Goal: Transaction & Acquisition: Purchase product/service

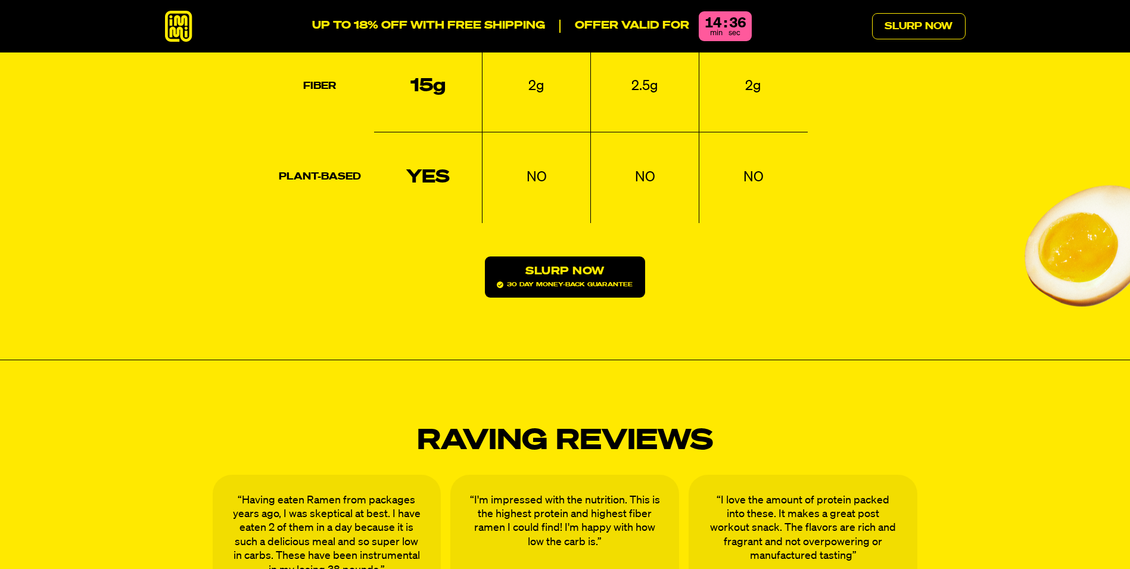
scroll to position [1907, 0]
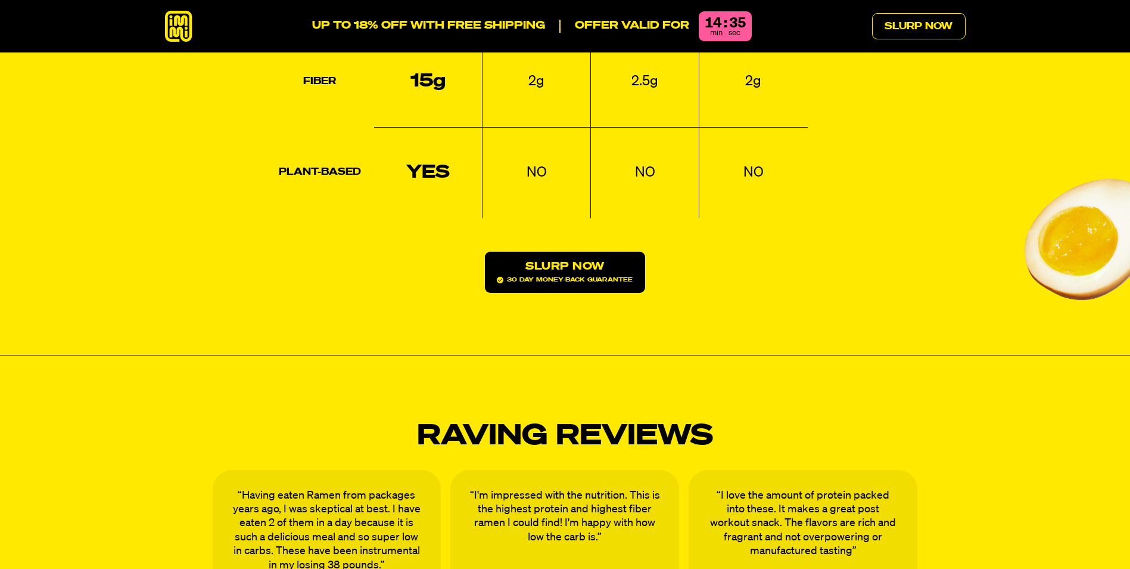
click at [583, 251] on link "Slurp Now 30 day money-back guarantee" at bounding box center [565, 271] width 160 height 41
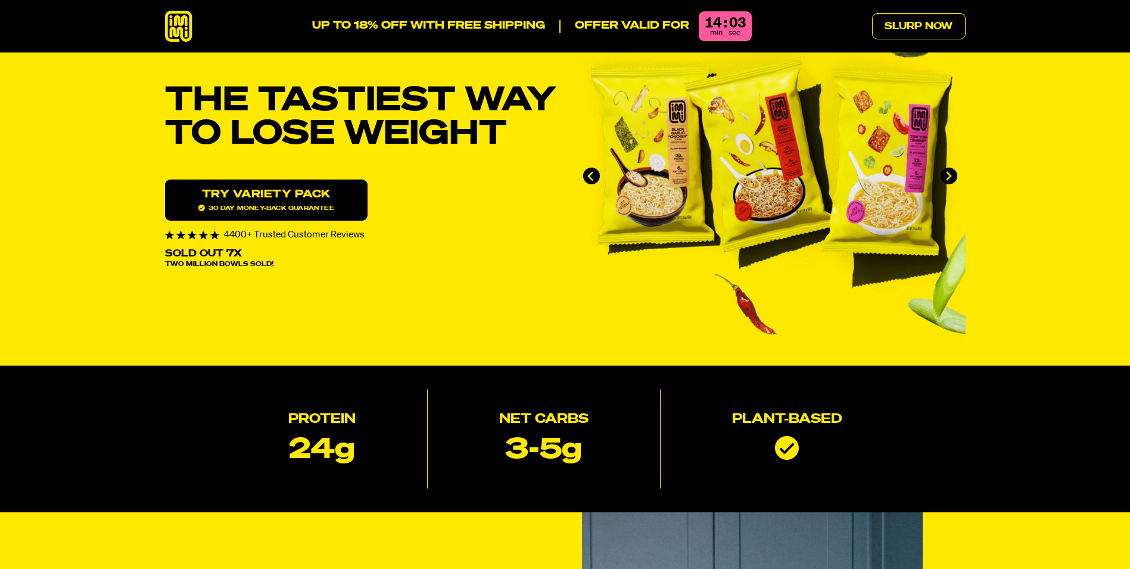
scroll to position [0, 0]
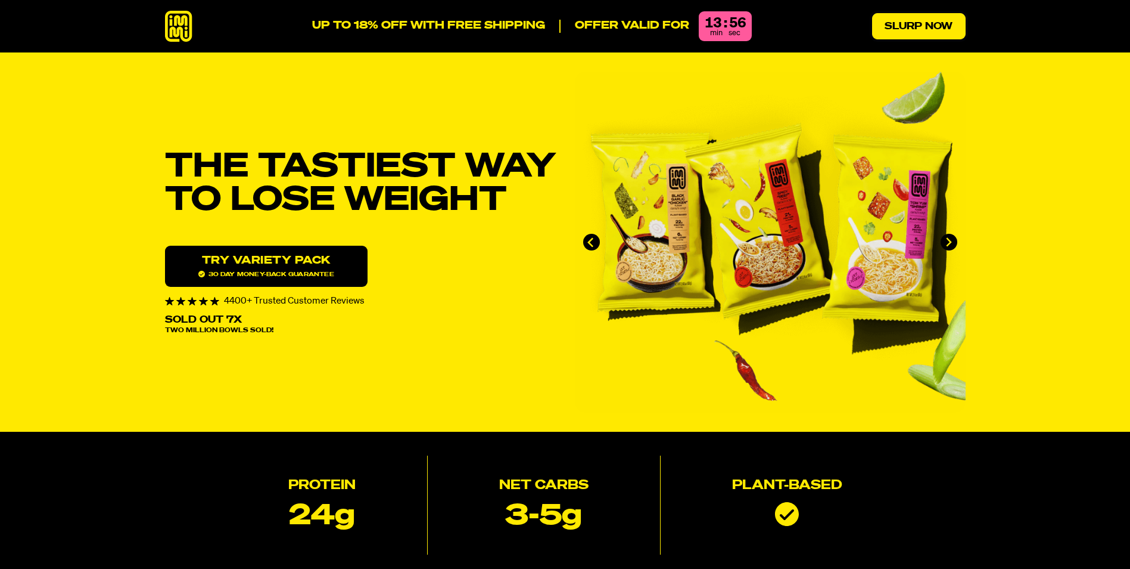
click at [907, 30] on link "Slurp Now" at bounding box center [919, 26] width 94 height 26
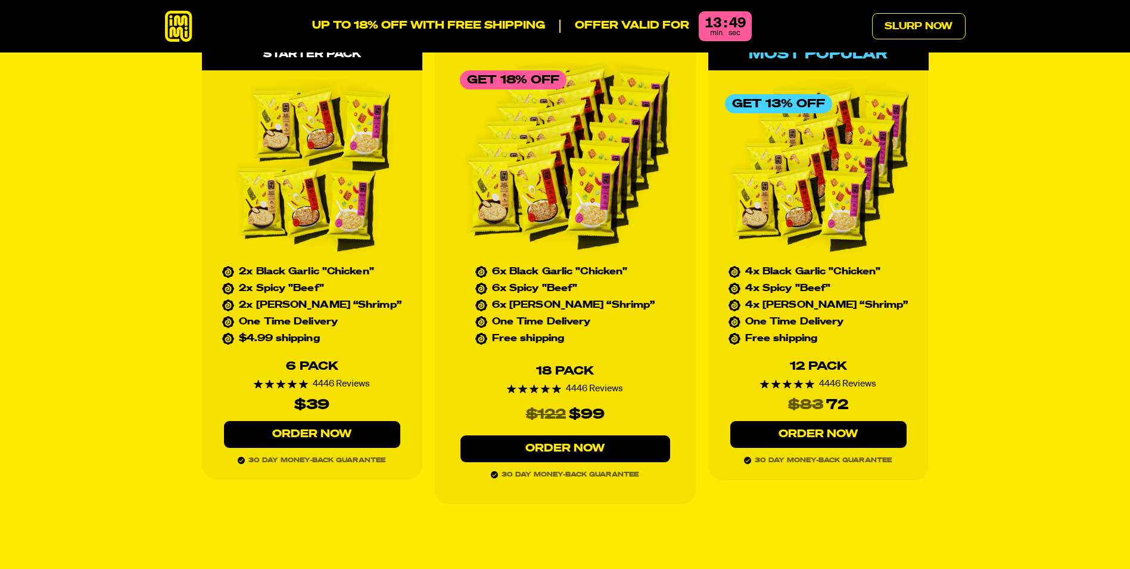
scroll to position [5493, 0]
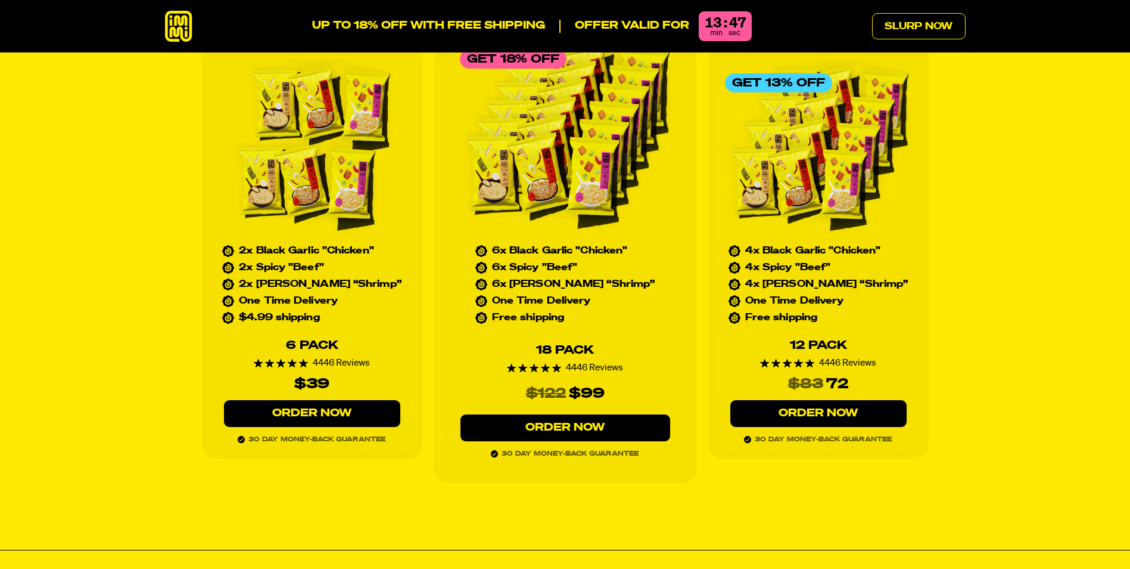
click at [296, 400] on link "Order Now" at bounding box center [312, 413] width 176 height 27
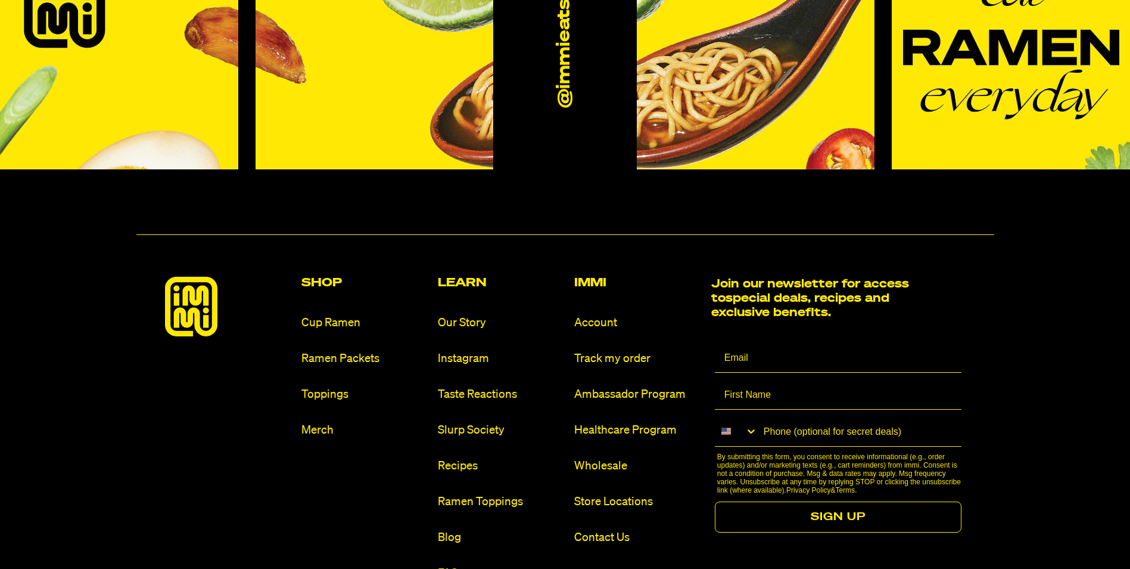
scroll to position [7102, 0]
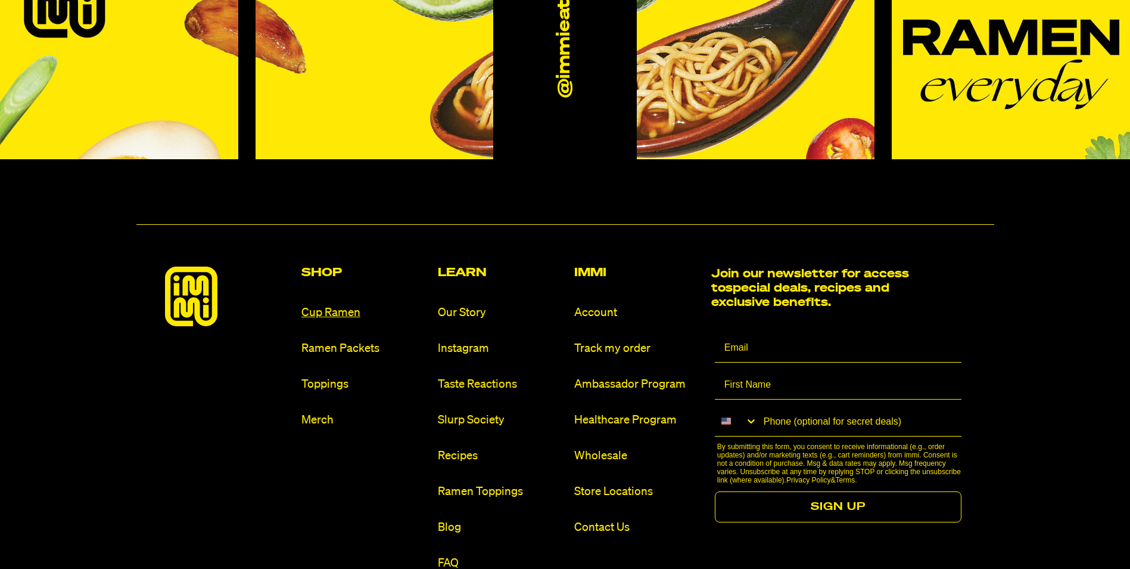
click at [320, 305] on link "Cup Ramen" at bounding box center [365, 313] width 127 height 16
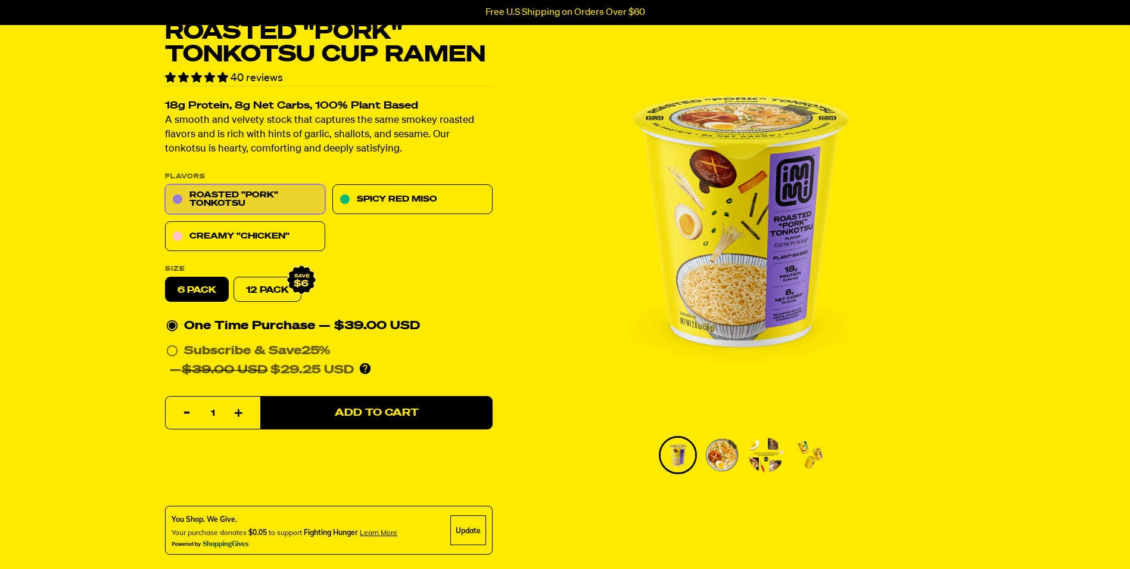
scroll to position [60, 0]
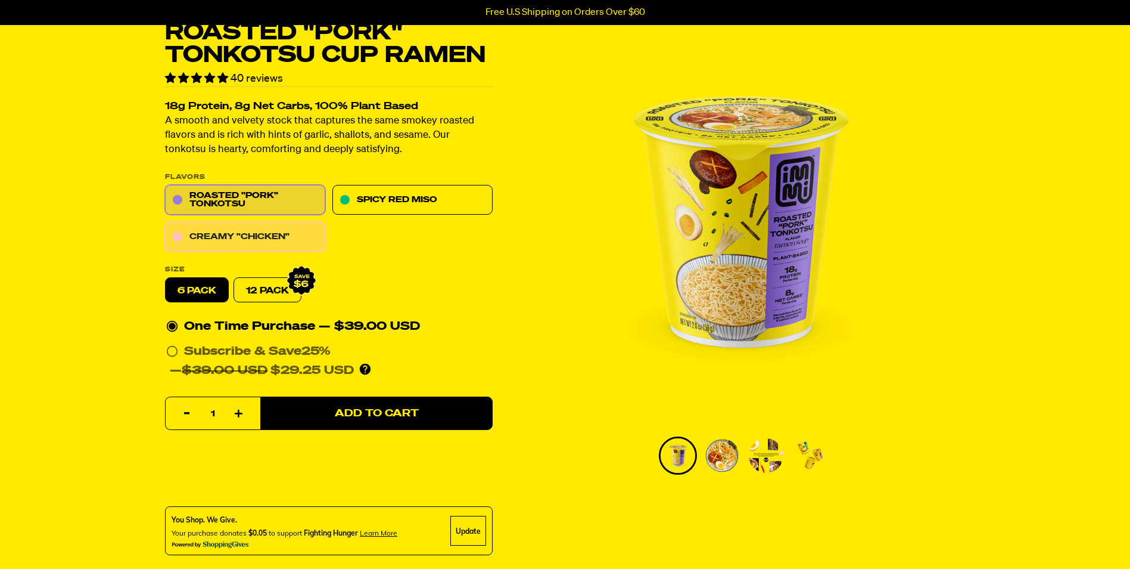
click at [260, 236] on link "Creamy "Chicken"" at bounding box center [245, 237] width 160 height 30
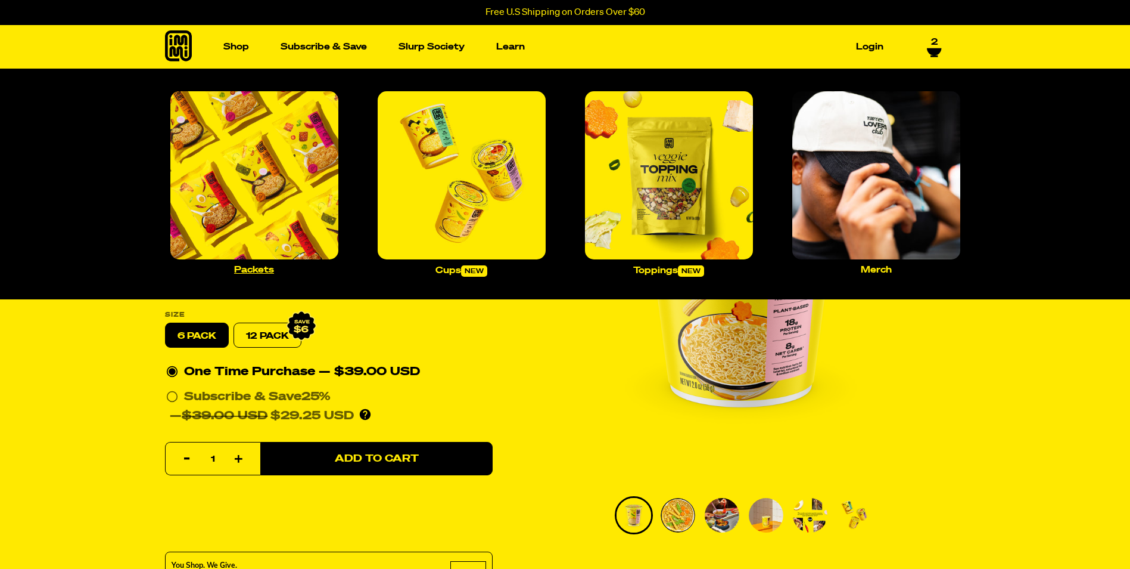
click at [255, 178] on img "Main navigation" at bounding box center [254, 175] width 168 height 168
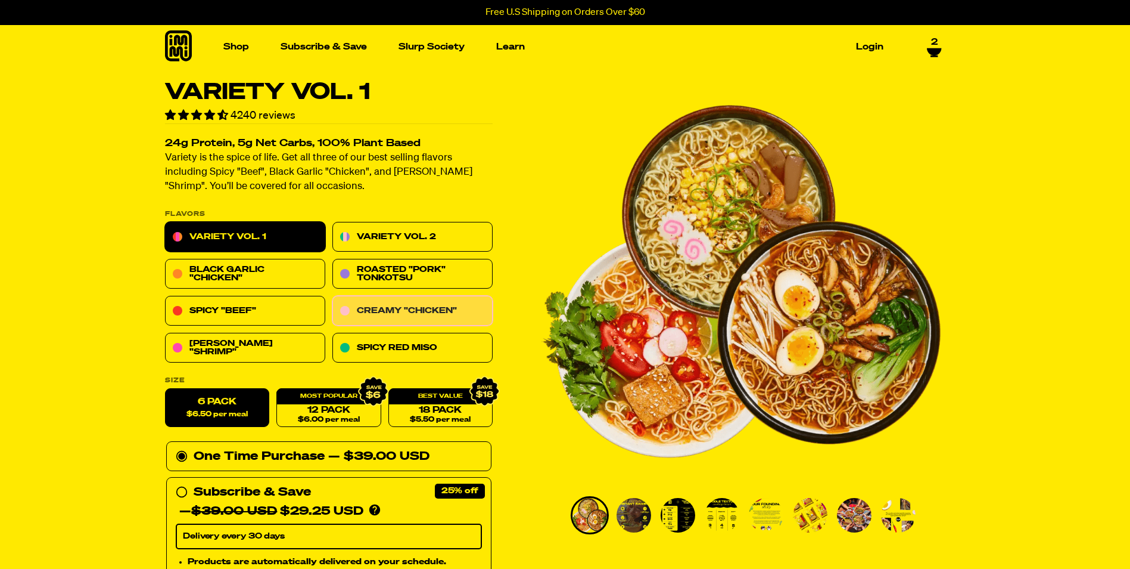
click at [391, 310] on link "Creamy "Chicken"" at bounding box center [413, 311] width 160 height 30
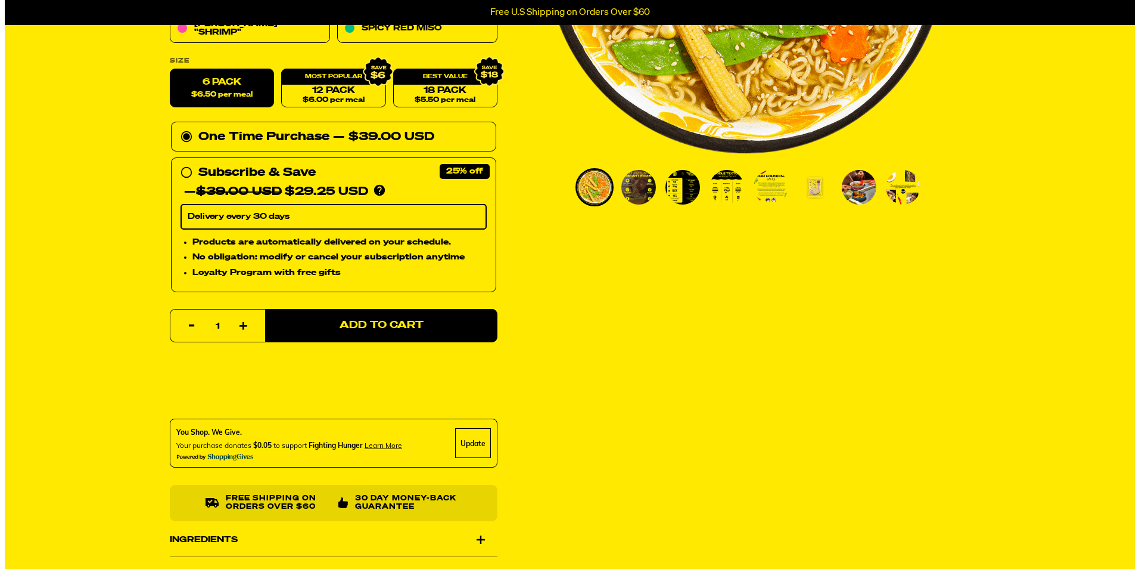
scroll to position [358, 0]
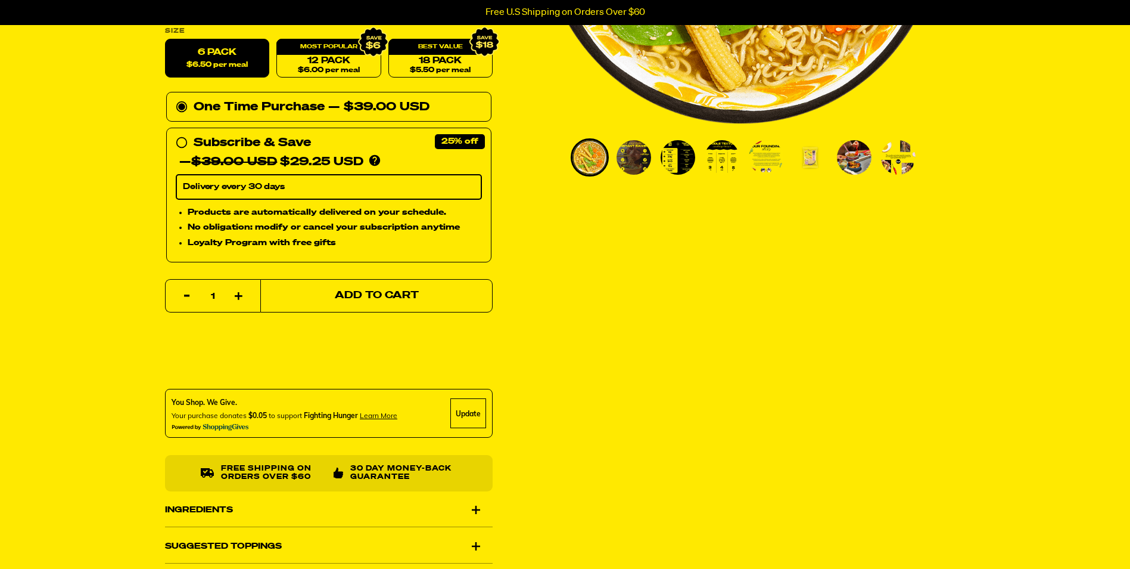
click at [354, 293] on span "Add to Cart" at bounding box center [376, 296] width 84 height 10
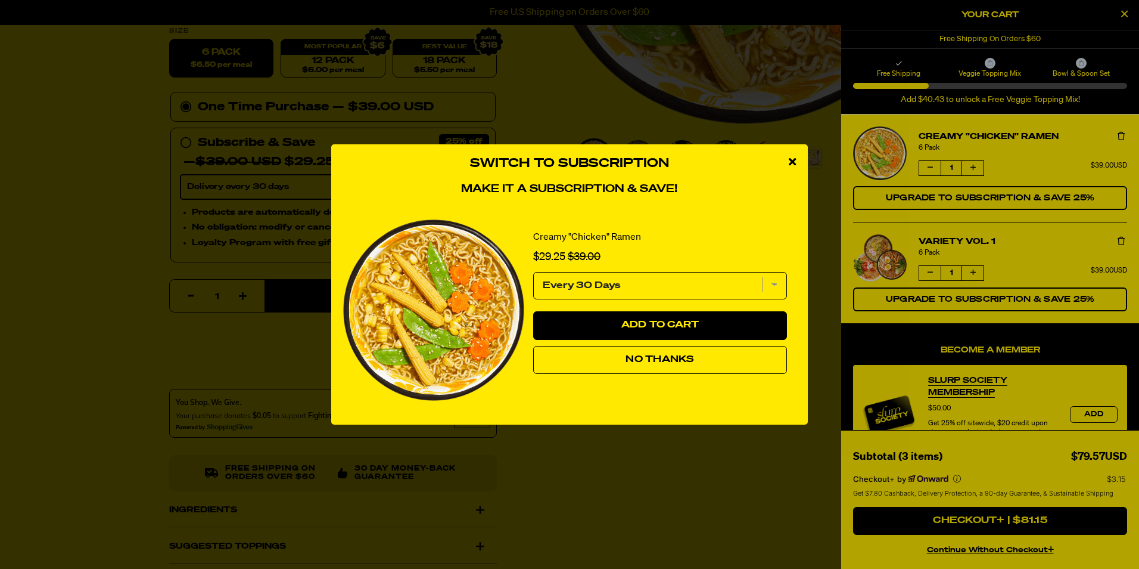
click at [681, 349] on button "No Thanks" at bounding box center [660, 360] width 254 height 29
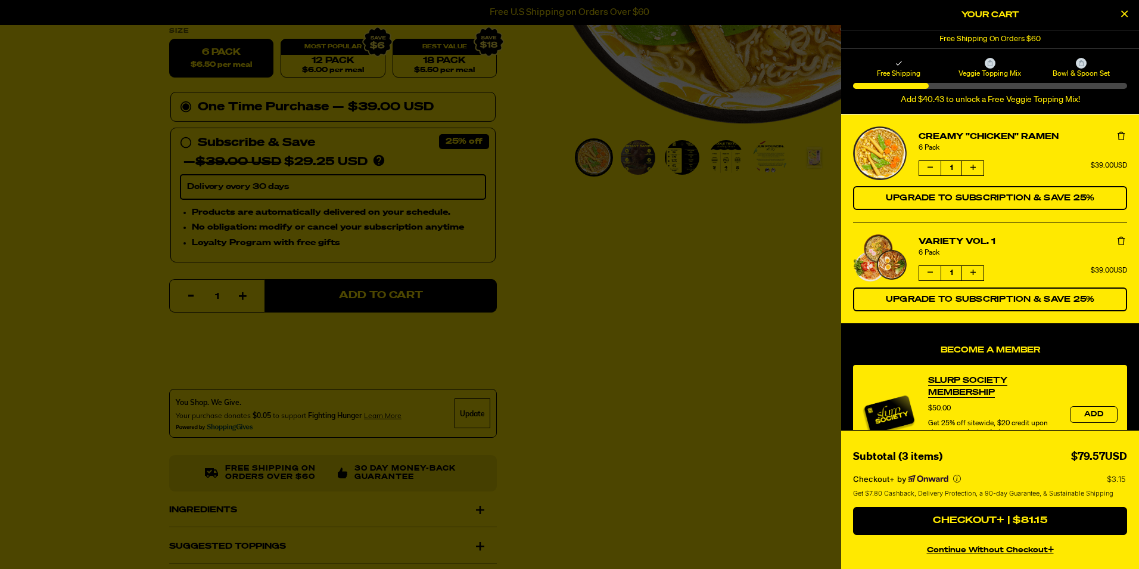
click at [1118, 239] on icon "Remove Variety Vol. 1" at bounding box center [1121, 241] width 7 height 8
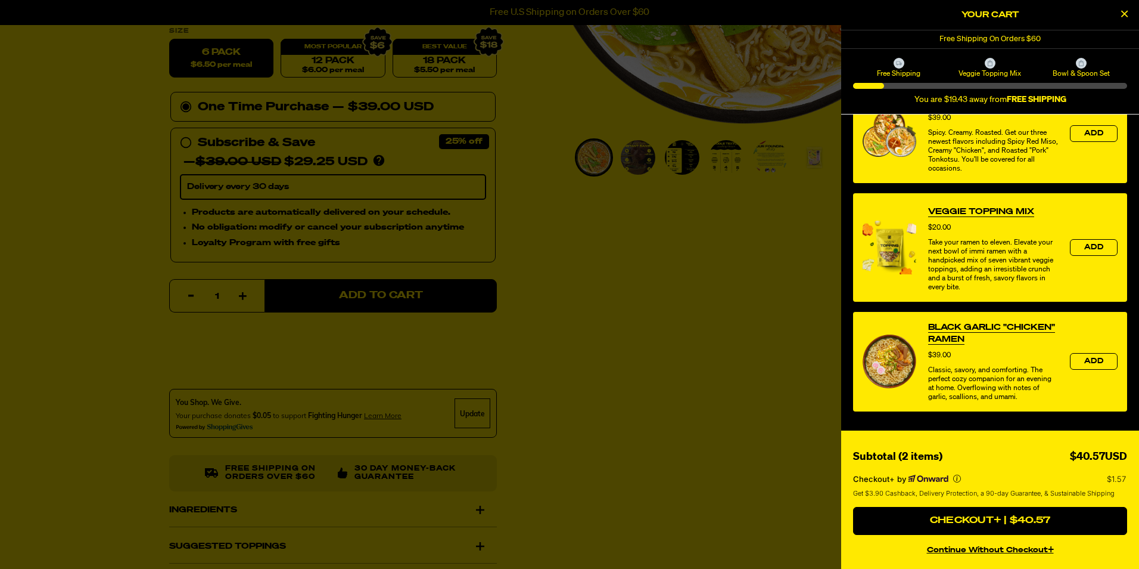
scroll to position [430, 0]
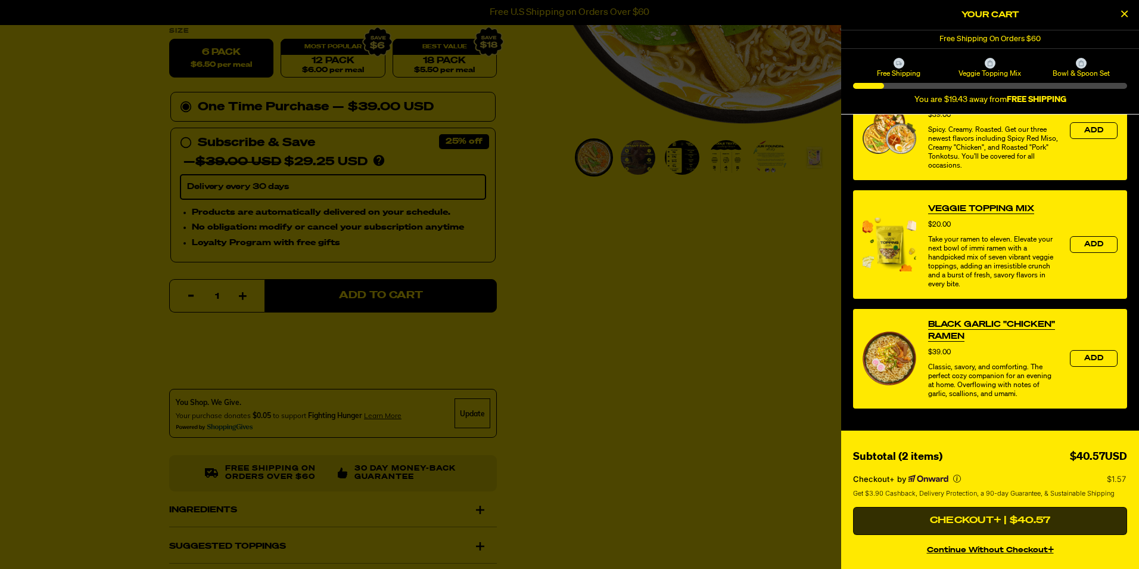
click at [965, 521] on button "Checkout+ | $40.57" at bounding box center [990, 521] width 274 height 29
